Goal: Information Seeking & Learning: Learn about a topic

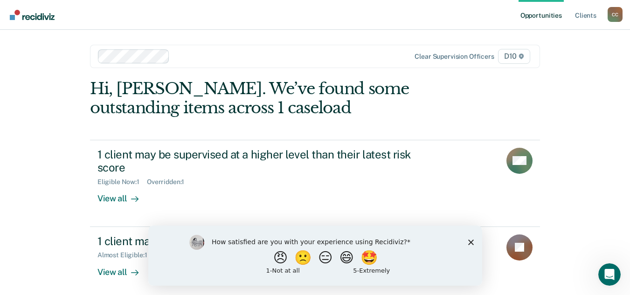
click at [474, 241] on div "How satisfied are you with your experience using Recidiviz? 😠 🙁 😑 😄 🤩 1 - Not a…" at bounding box center [315, 255] width 334 height 60
click at [469, 241] on icon "Close survey" at bounding box center [471, 242] width 6 height 6
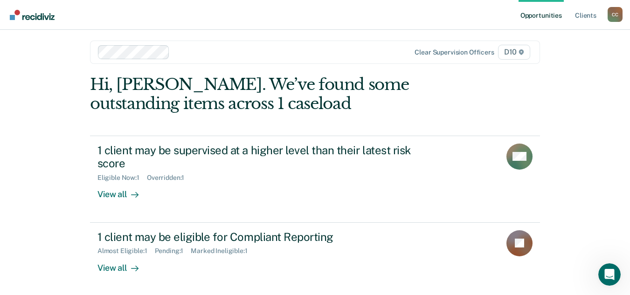
scroll to position [5, 0]
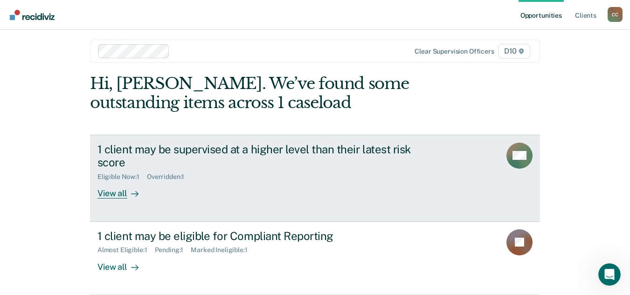
click at [111, 194] on div "View all" at bounding box center [123, 190] width 52 height 18
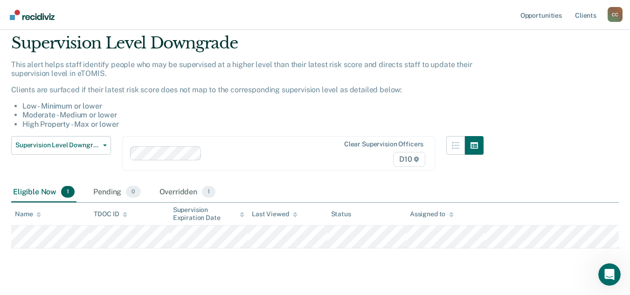
scroll to position [51, 0]
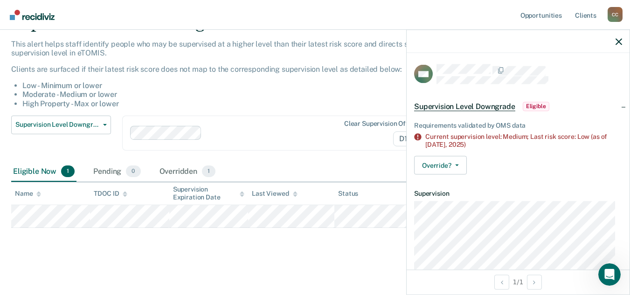
click at [56, 260] on main "Supervision Level Downgrade This alert helps staff identify people who may be s…" at bounding box center [315, 145] width 630 height 294
click at [620, 43] on icon "button" at bounding box center [619, 41] width 7 height 7
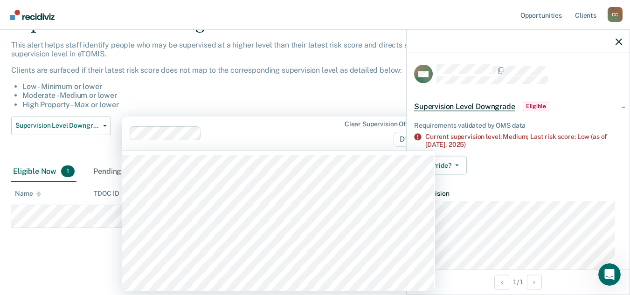
click at [363, 117] on div "Clear supervision officers D10" at bounding box center [278, 134] width 313 height 34
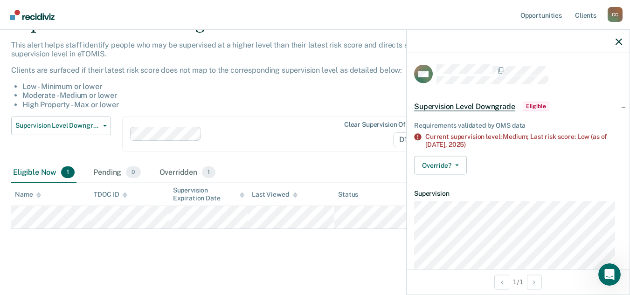
click at [355, 95] on li "Moderate - Medium or lower" at bounding box center [252, 95] width 461 height 9
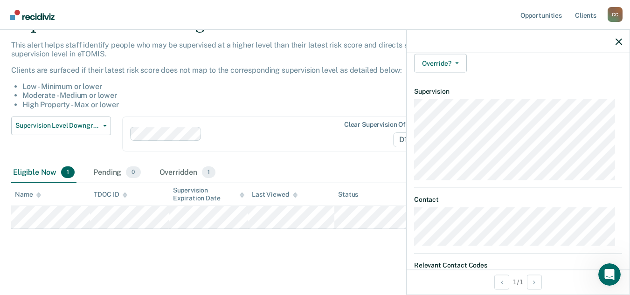
scroll to position [95, 0]
click at [368, 97] on li "Moderate - Medium or lower" at bounding box center [252, 95] width 461 height 9
click at [617, 40] on icon "button" at bounding box center [619, 41] width 7 height 7
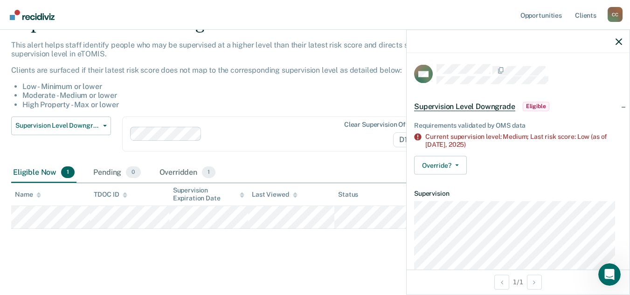
click at [529, 105] on span "Eligible" at bounding box center [536, 106] width 27 height 9
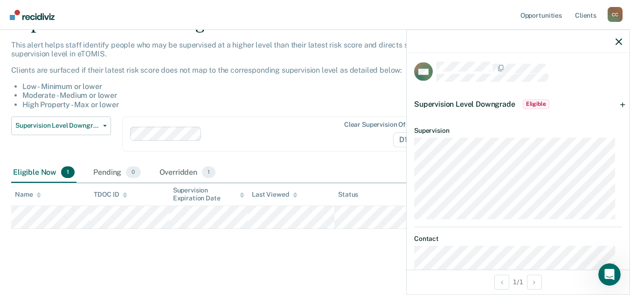
scroll to position [0, 0]
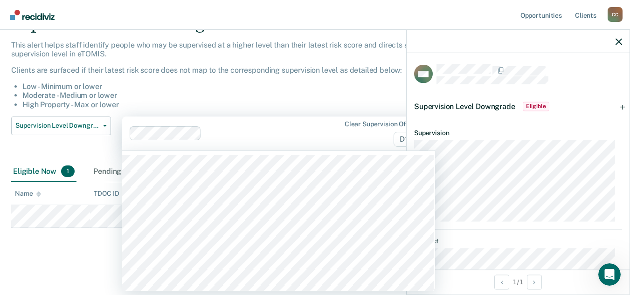
click at [335, 130] on div at bounding box center [271, 133] width 132 height 11
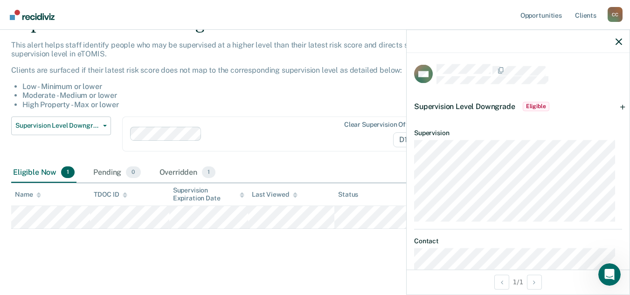
click at [331, 89] on li "Low - Minimum or lower" at bounding box center [252, 86] width 461 height 9
click at [617, 42] on icon "button" at bounding box center [619, 41] width 7 height 7
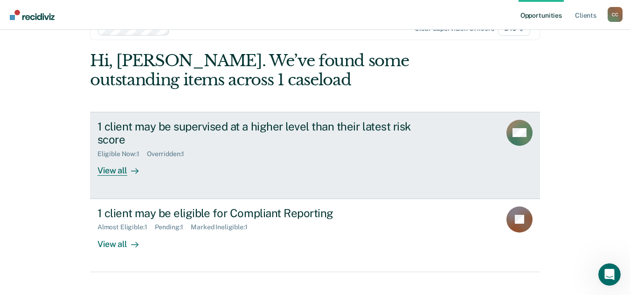
scroll to position [42, 0]
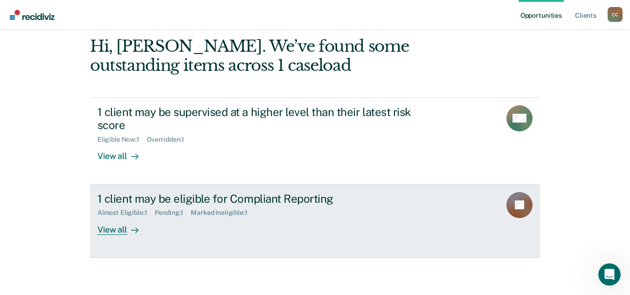
click at [123, 229] on div "View all" at bounding box center [123, 226] width 52 height 18
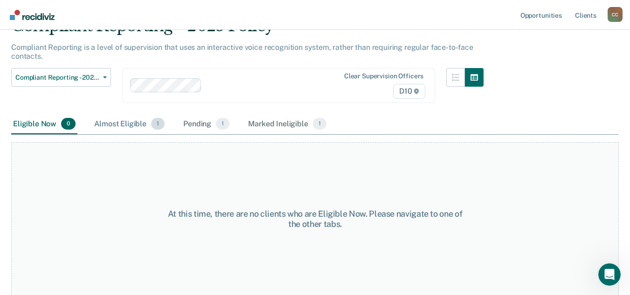
scroll to position [49, 0]
click at [158, 122] on span "1" at bounding box center [158, 124] width 14 height 12
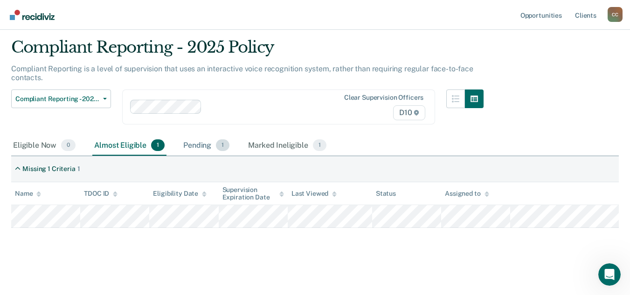
click at [218, 141] on span "1" at bounding box center [223, 145] width 14 height 12
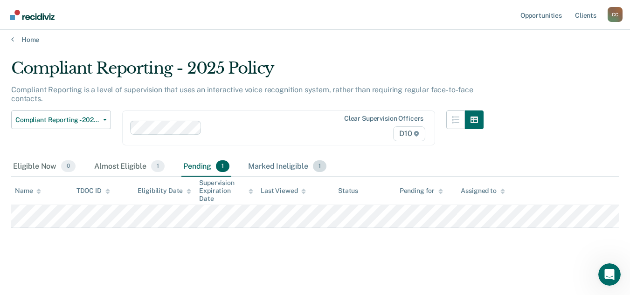
click at [320, 167] on span "1" at bounding box center [320, 166] width 14 height 12
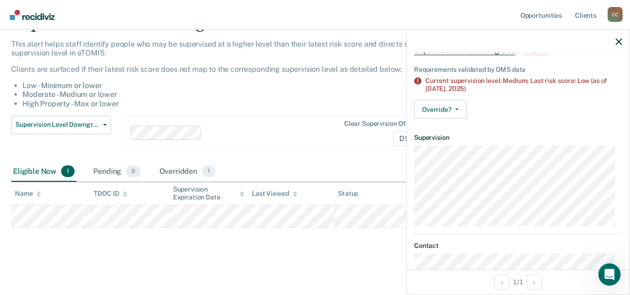
scroll to position [47, 0]
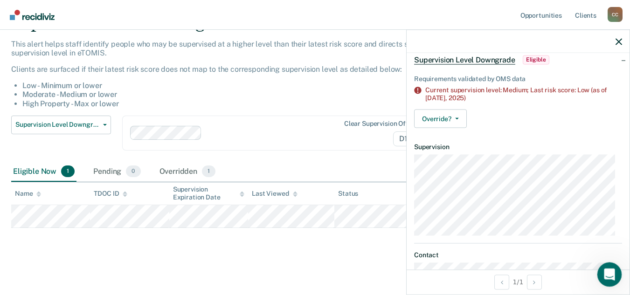
click at [603, 268] on div "Open Intercom Messenger" at bounding box center [608, 273] width 31 height 31
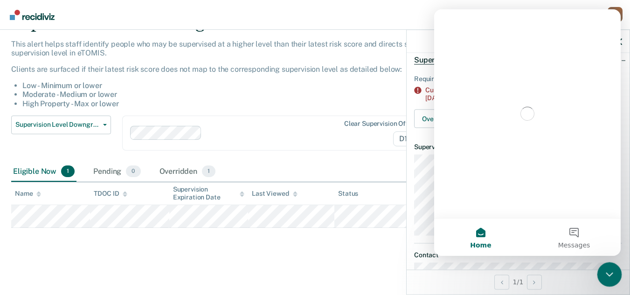
scroll to position [0, 0]
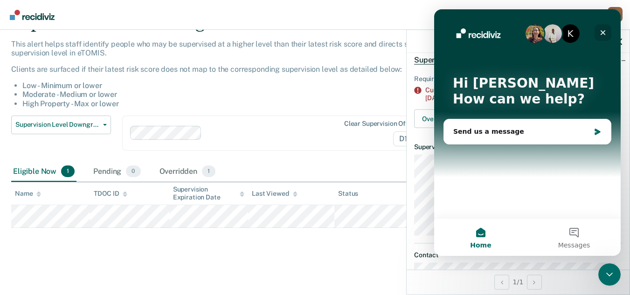
click at [604, 33] on icon "Close" at bounding box center [603, 32] width 5 height 5
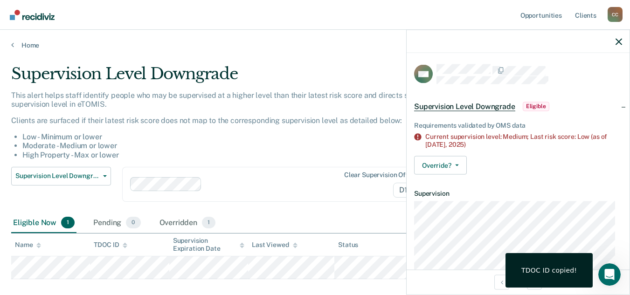
click at [226, 224] on div "Eligible Now 1 Pending 0 Overridden 1" at bounding box center [315, 223] width 608 height 21
click at [618, 36] on div at bounding box center [518, 41] width 223 height 23
click at [618, 42] on icon "button" at bounding box center [619, 41] width 7 height 7
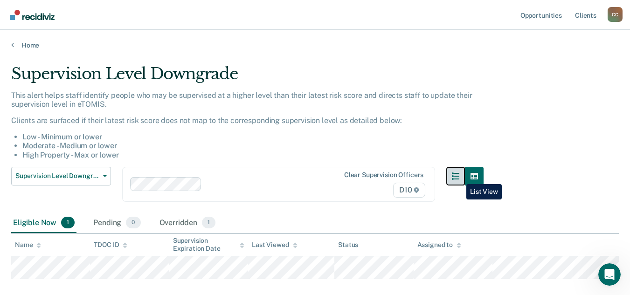
click at [459, 177] on icon "button" at bounding box center [455, 176] width 7 height 7
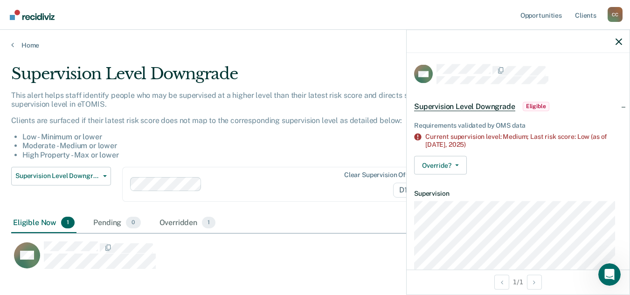
click at [496, 106] on span "Supervision Level Downgrade" at bounding box center [464, 106] width 101 height 9
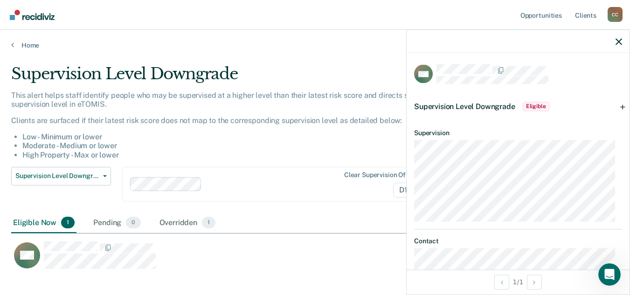
click at [496, 106] on span "Supervision Level Downgrade" at bounding box center [464, 106] width 101 height 9
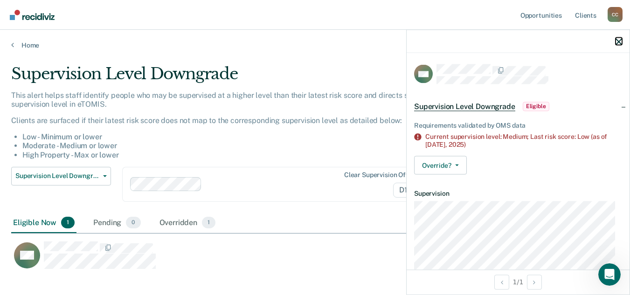
click at [618, 42] on icon "button" at bounding box center [619, 41] width 7 height 7
